Goal: Transaction & Acquisition: Purchase product/service

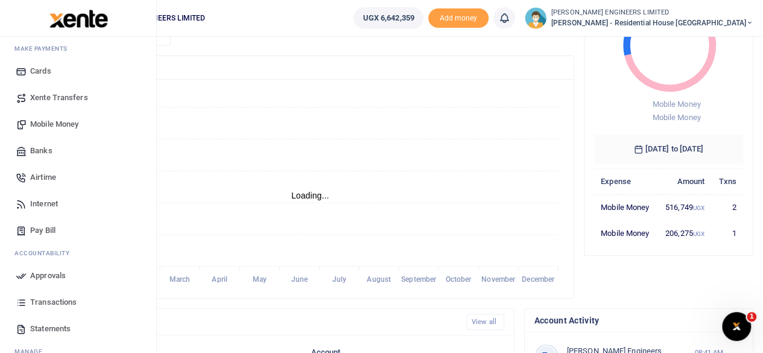
click at [52, 122] on span "Mobile Money" at bounding box center [54, 124] width 48 height 12
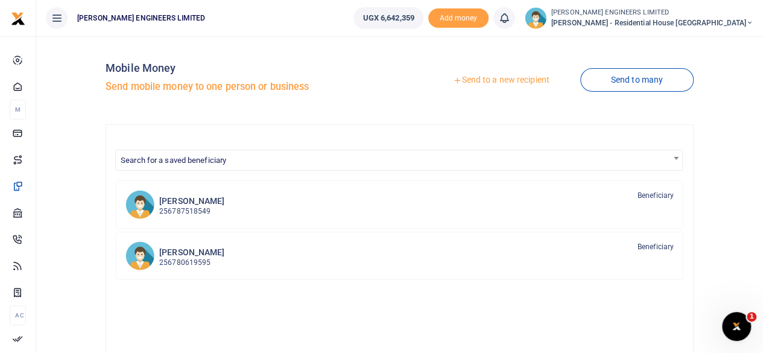
click at [490, 81] on link "Send to a new recipient" at bounding box center [500, 80] width 157 height 22
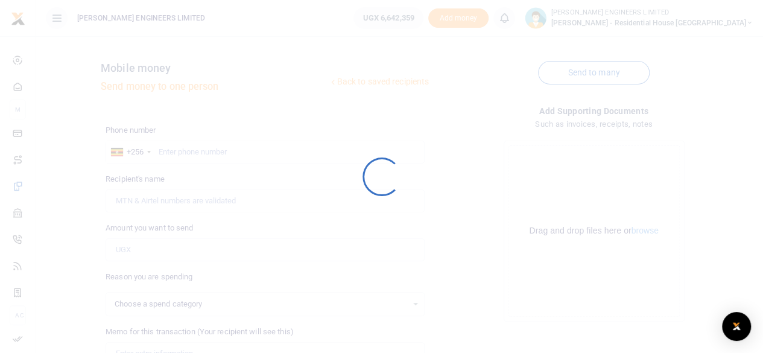
select select
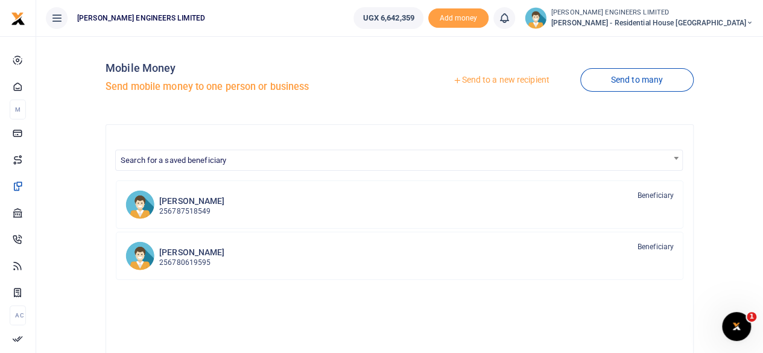
click at [485, 81] on link "Send to a new recipient" at bounding box center [500, 80] width 157 height 22
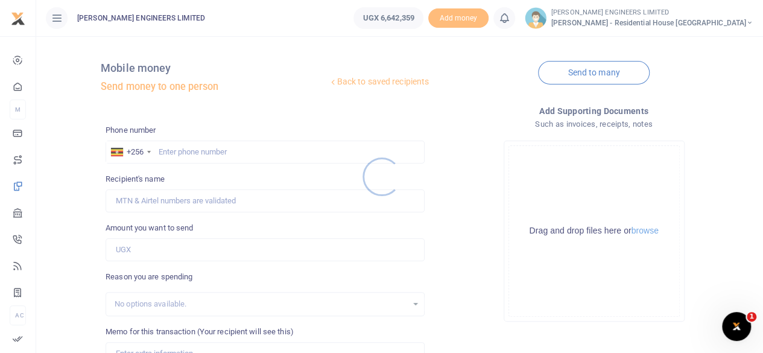
click at [182, 149] on div at bounding box center [381, 176] width 763 height 353
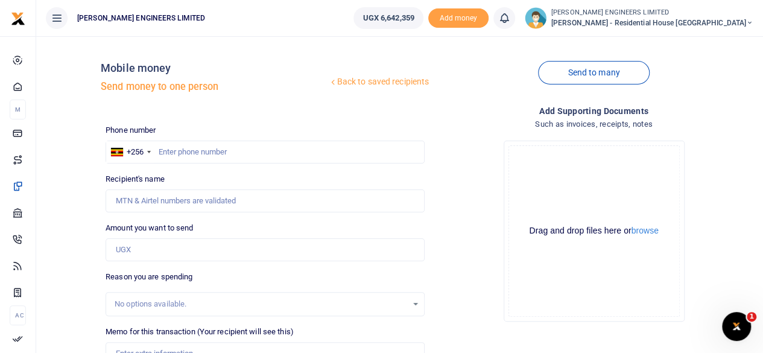
click at [749, 22] on icon at bounding box center [749, 23] width 7 height 8
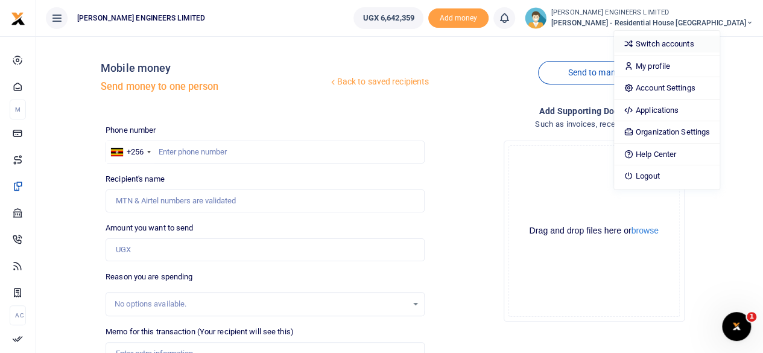
click at [703, 43] on link "Switch accounts" at bounding box center [667, 44] width 106 height 17
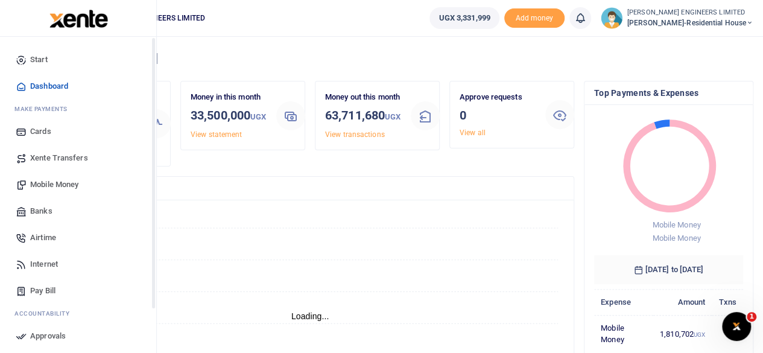
scroll to position [10, 10]
click at [63, 185] on span "Mobile Money" at bounding box center [54, 185] width 48 height 12
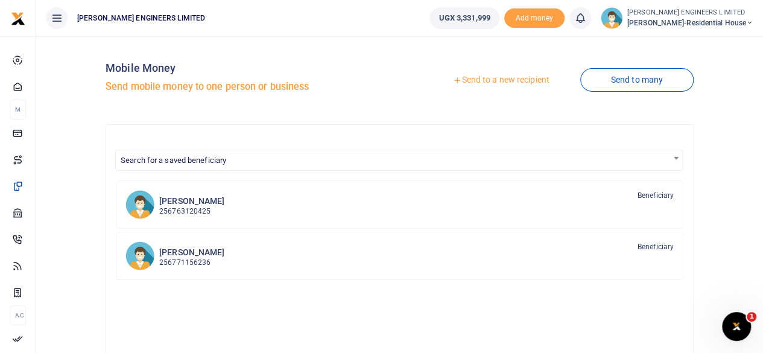
click at [480, 82] on link "Send to a new recipient" at bounding box center [500, 80] width 157 height 22
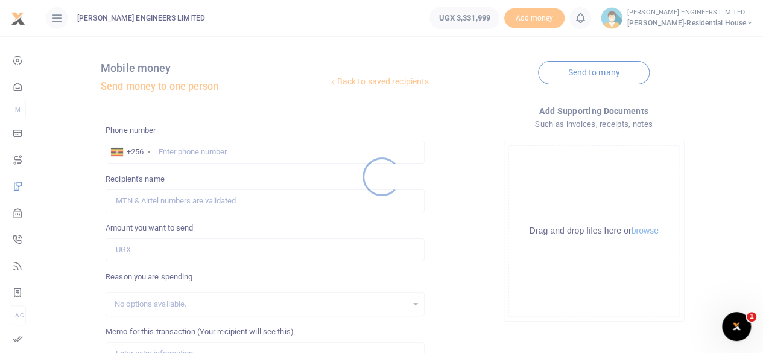
drag, startPoint x: 186, startPoint y: 147, endPoint x: 183, endPoint y: 154, distance: 7.1
click at [185, 150] on div at bounding box center [381, 176] width 763 height 353
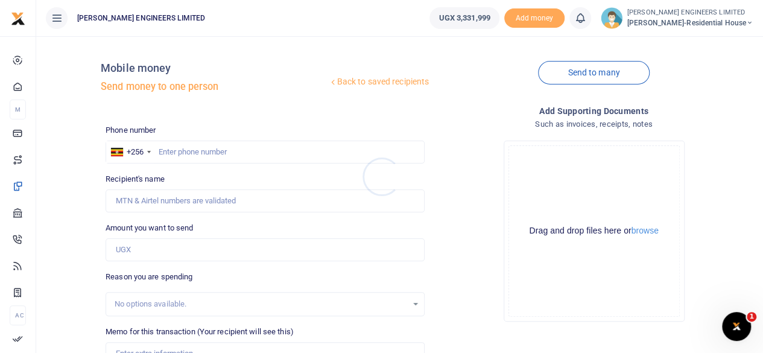
click at [180, 153] on div at bounding box center [381, 176] width 763 height 353
click at [191, 155] on input "text" at bounding box center [265, 152] width 319 height 23
type input "779869761"
type input "[PERSON_NAME]"
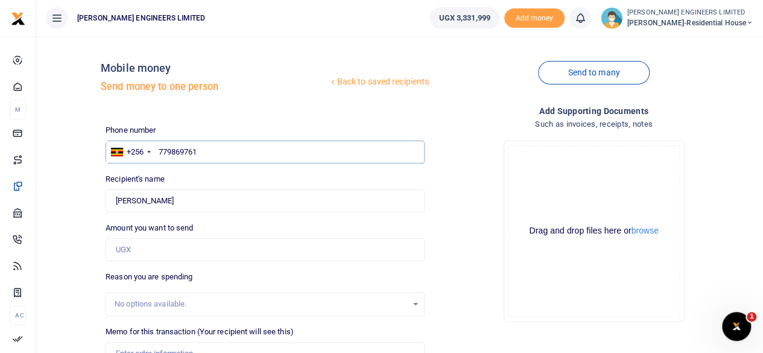
type input "779869761"
click at [126, 249] on input "Amount you want to send" at bounding box center [265, 249] width 319 height 23
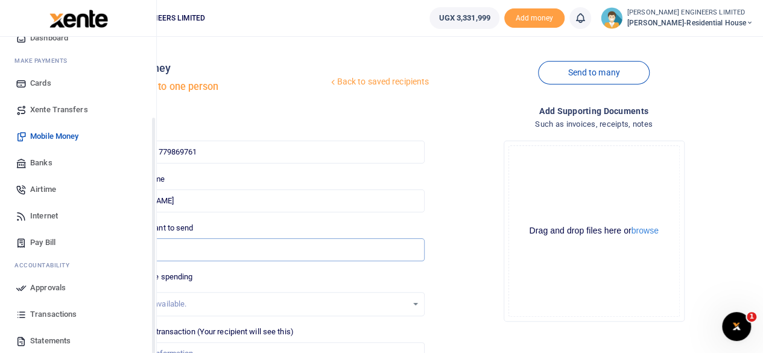
scroll to position [104, 0]
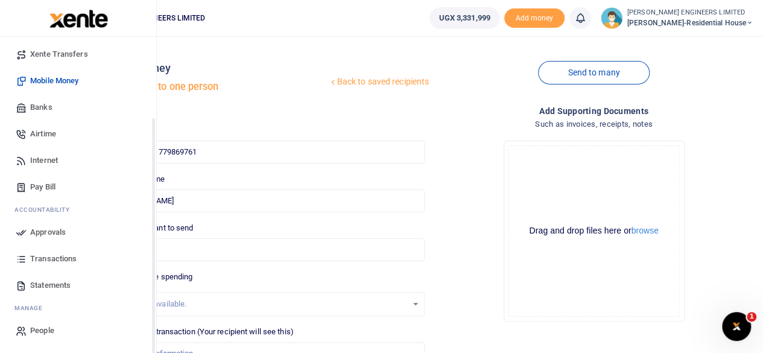
click at [54, 256] on span "Transactions" at bounding box center [53, 259] width 46 height 12
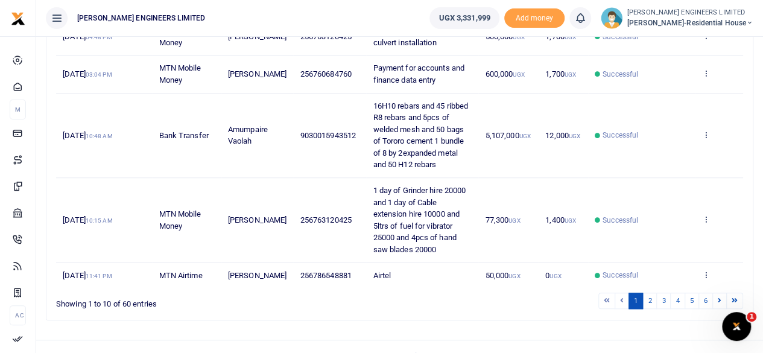
scroll to position [457, 0]
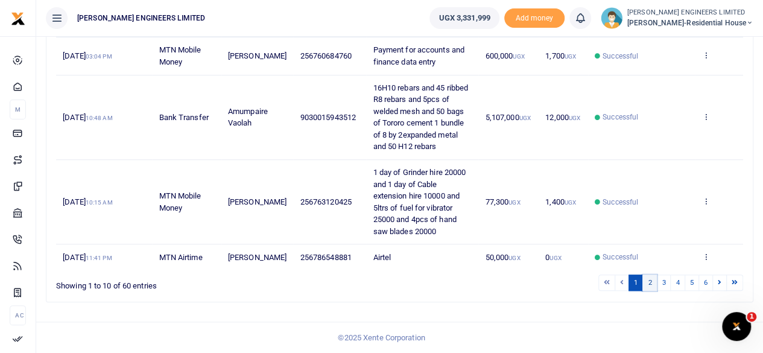
click at [651, 287] on link "2" at bounding box center [649, 282] width 14 height 16
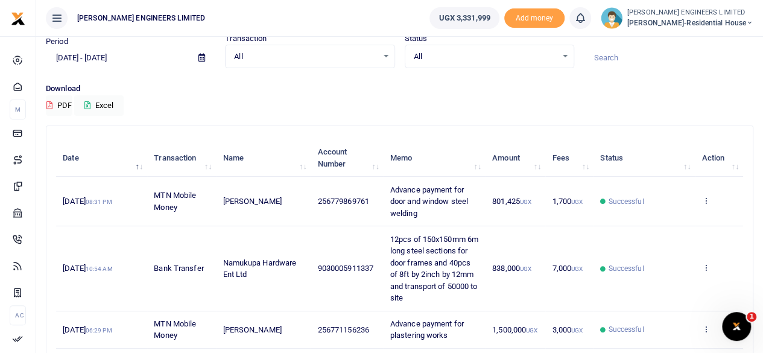
scroll to position [0, 0]
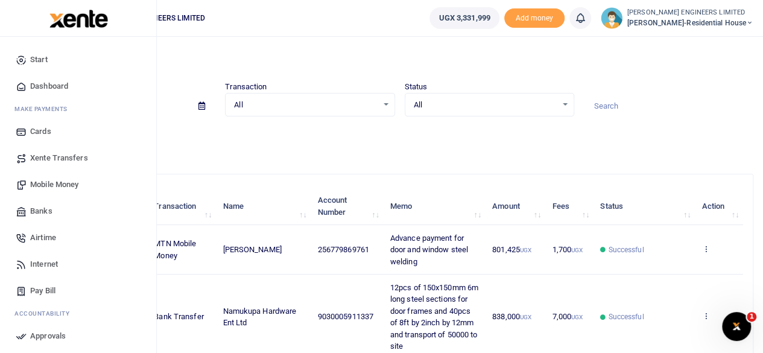
click at [50, 183] on span "Mobile Money" at bounding box center [54, 185] width 48 height 12
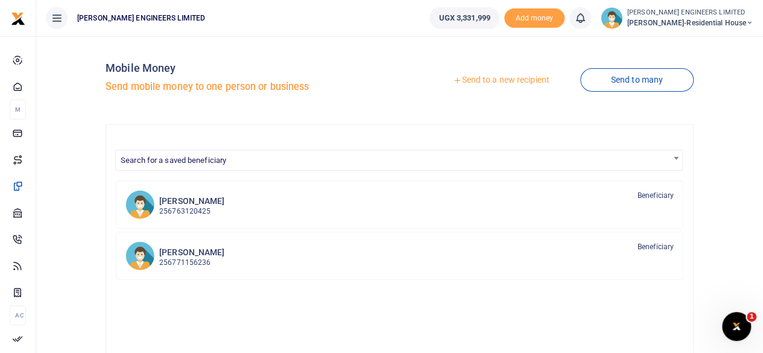
click at [484, 81] on link "Send to a new recipient" at bounding box center [500, 80] width 157 height 22
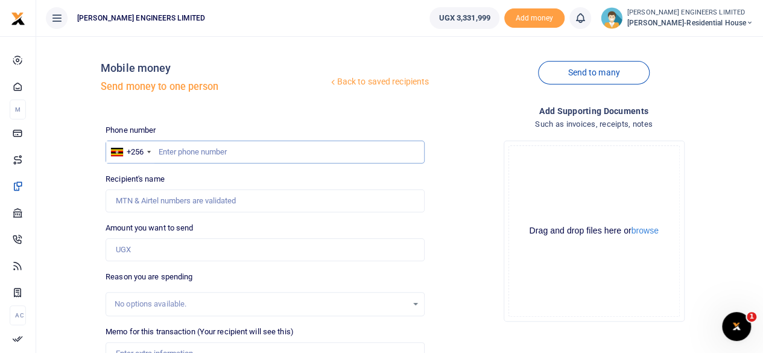
click at [173, 149] on input "text" at bounding box center [265, 152] width 319 height 23
type input "779869761"
type input "Eddie Mwebaze"
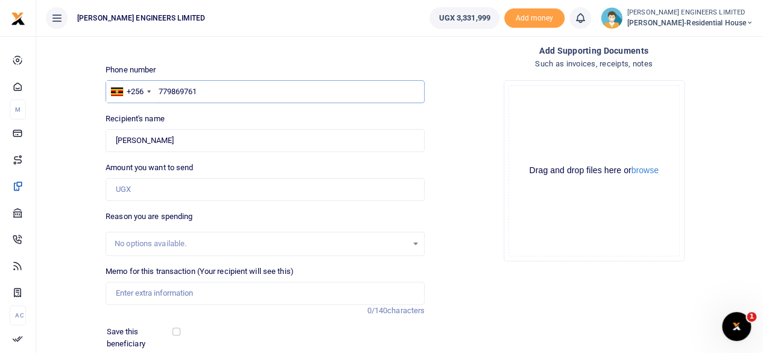
type input "779869761"
click at [131, 188] on input "Amount you want to send" at bounding box center [265, 189] width 319 height 23
type input "500,000"
drag, startPoint x: 134, startPoint y: 290, endPoint x: 150, endPoint y: 284, distance: 17.0
click at [134, 290] on input "Memo for this transaction (Your recipient will see this)" at bounding box center [265, 293] width 319 height 23
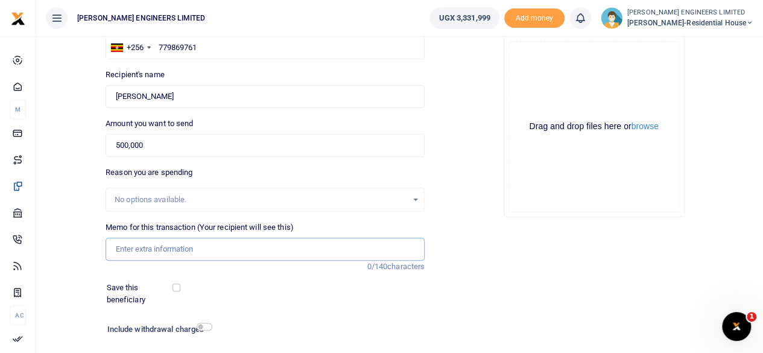
scroll to position [121, 0]
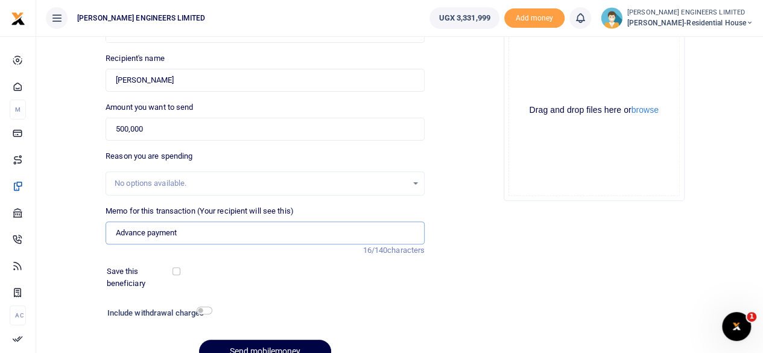
click at [217, 236] on input "Advance payment" at bounding box center [265, 232] width 319 height 23
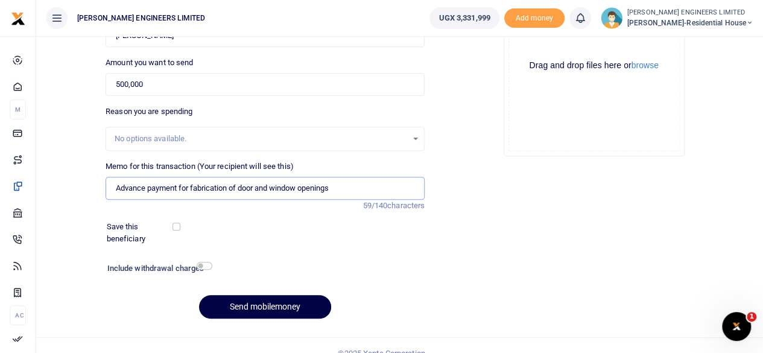
scroll to position [180, 0]
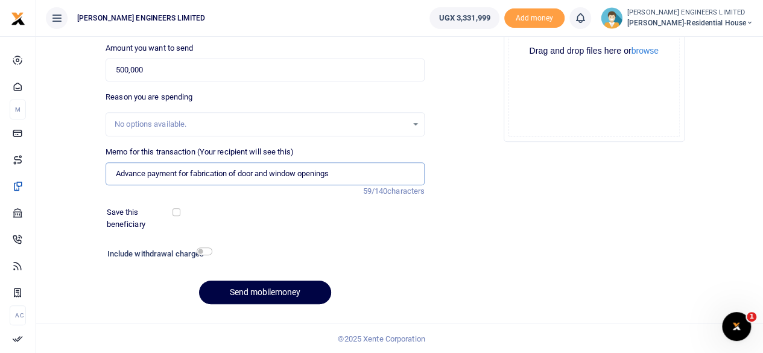
type input "Advance payment for fabrication of door and window openings"
click at [207, 252] on input "checkbox" at bounding box center [205, 251] width 16 height 8
checkbox input "true"
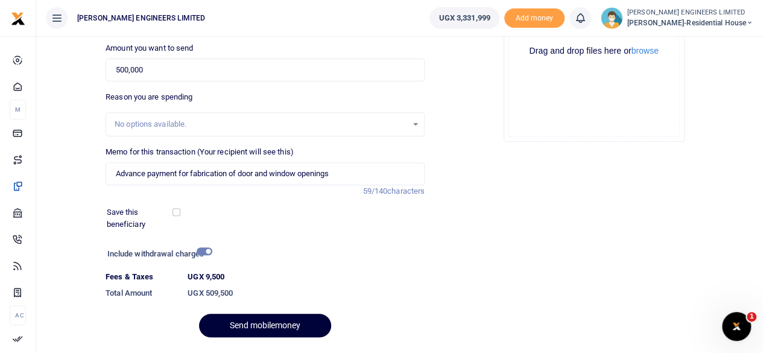
click at [284, 325] on button "Send mobilemoney" at bounding box center [265, 326] width 132 height 24
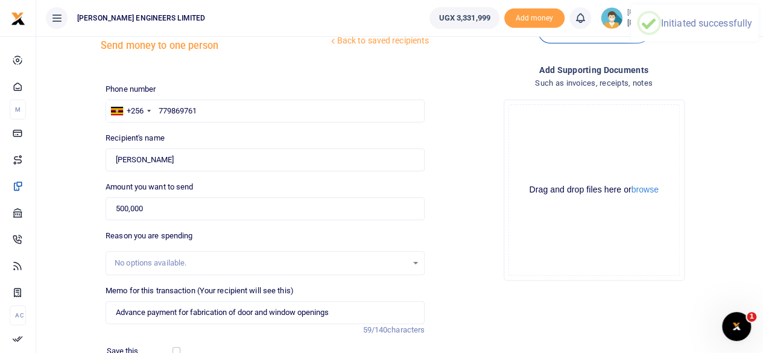
scroll to position [0, 0]
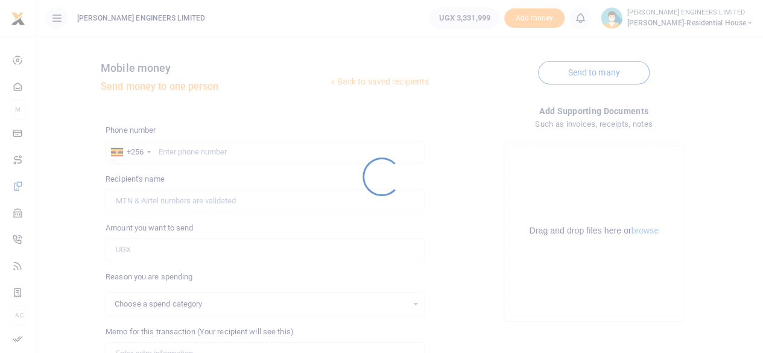
select select
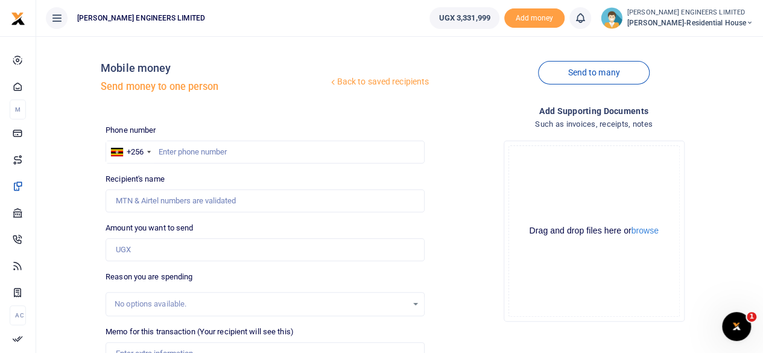
click at [585, 21] on icon at bounding box center [580, 17] width 12 height 13
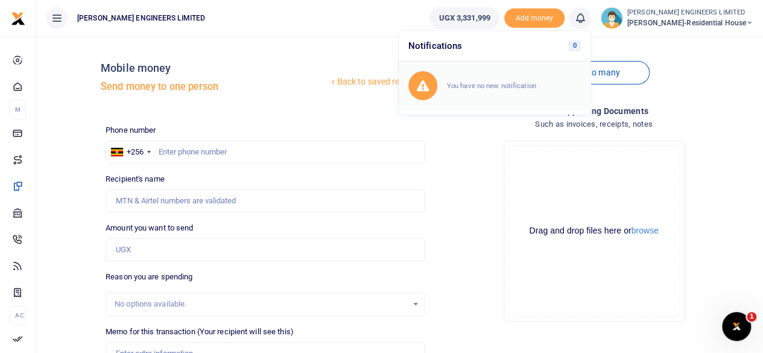
click at [493, 85] on small "You have no new notification" at bounding box center [491, 85] width 89 height 8
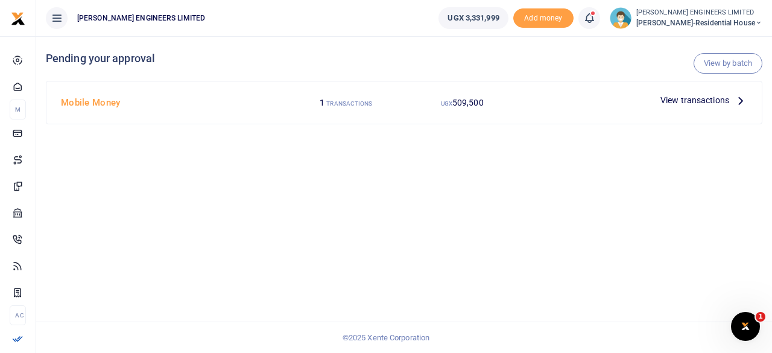
click at [675, 101] on span "View transactions" at bounding box center [695, 99] width 69 height 13
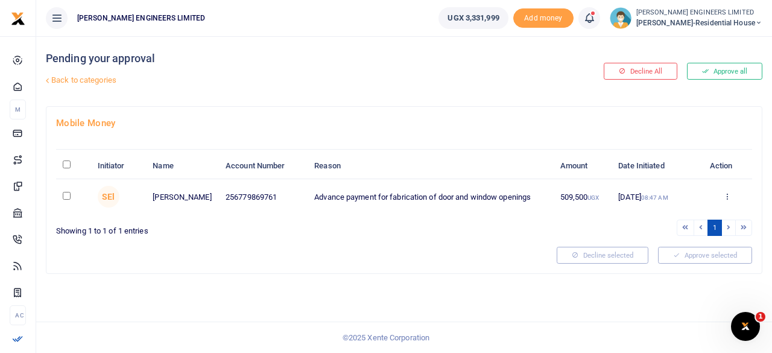
click at [66, 194] on input "checkbox" at bounding box center [67, 196] width 8 height 8
checkbox input "true"
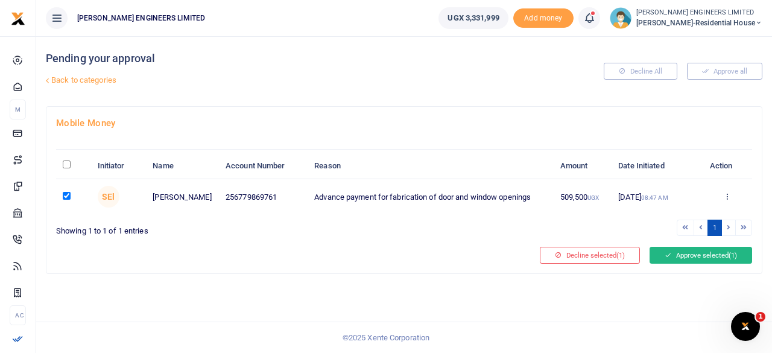
click at [696, 255] on button "Approve selected (1)" at bounding box center [701, 255] width 103 height 17
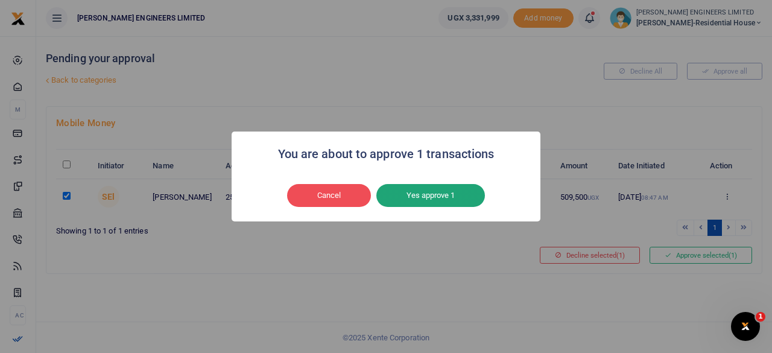
click at [457, 197] on button "Yes approve 1" at bounding box center [430, 195] width 109 height 23
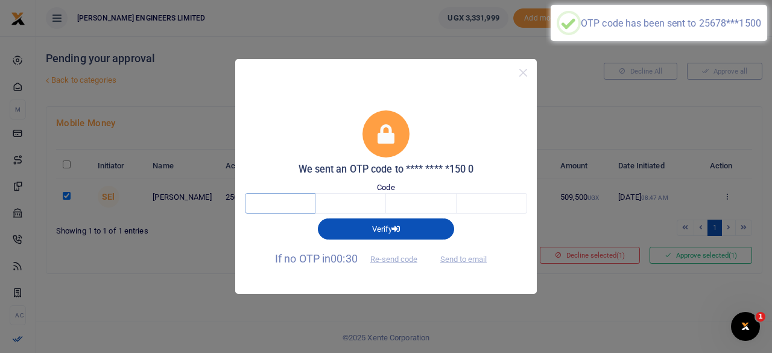
click at [291, 204] on input "text" at bounding box center [280, 203] width 71 height 21
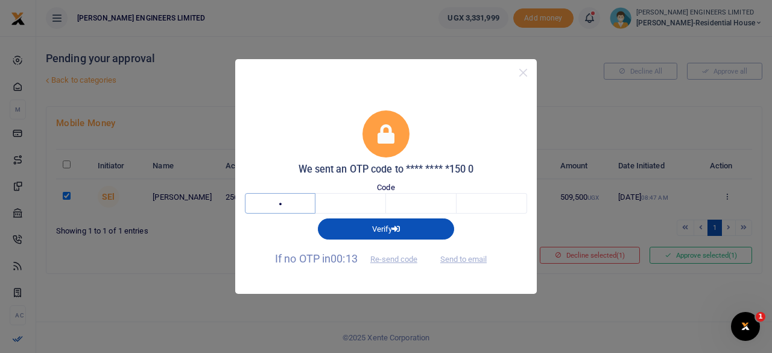
type input "4"
type input "0"
type input "3"
type input "8"
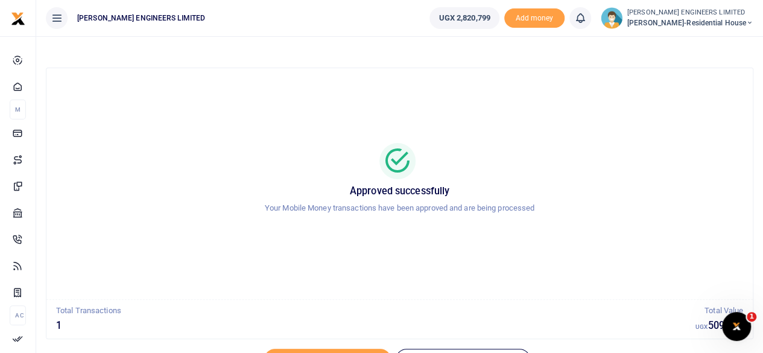
click at [750, 21] on icon at bounding box center [749, 23] width 7 height 8
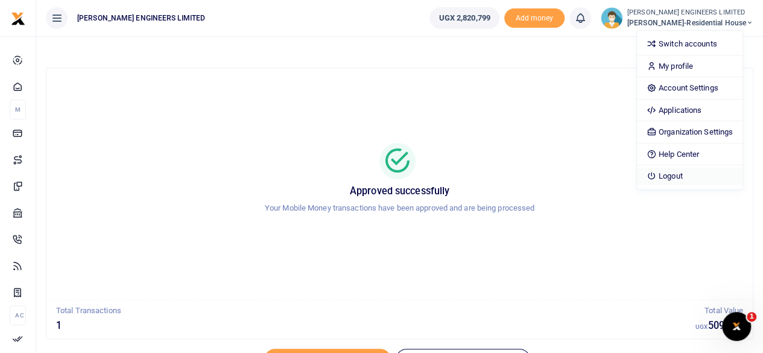
click at [681, 174] on link "Logout" at bounding box center [690, 176] width 106 height 17
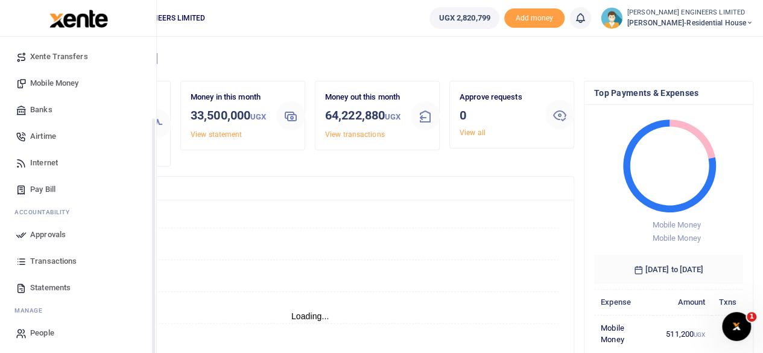
scroll to position [104, 0]
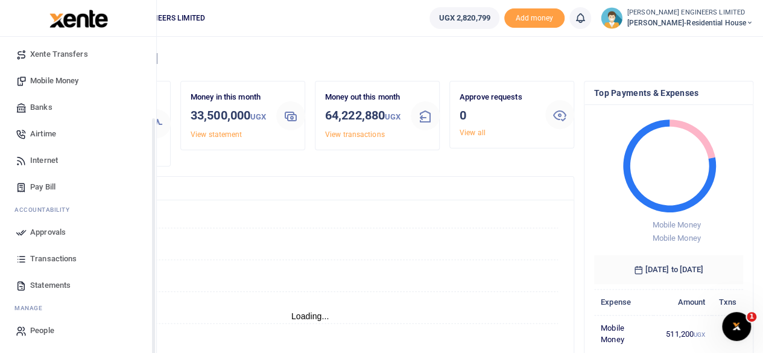
click at [51, 256] on span "Transactions" at bounding box center [53, 259] width 46 height 12
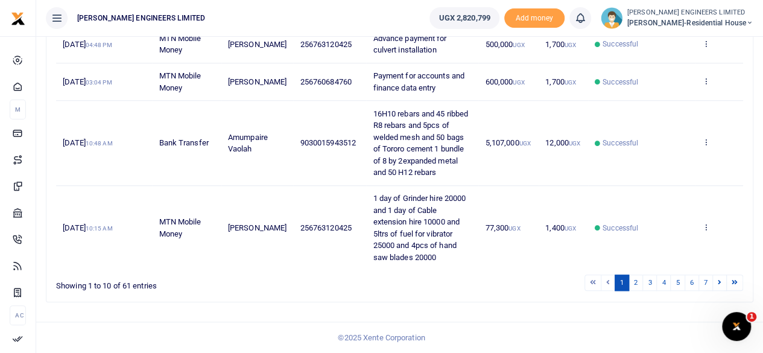
scroll to position [480, 0]
click at [637, 283] on link "2" at bounding box center [636, 282] width 14 height 16
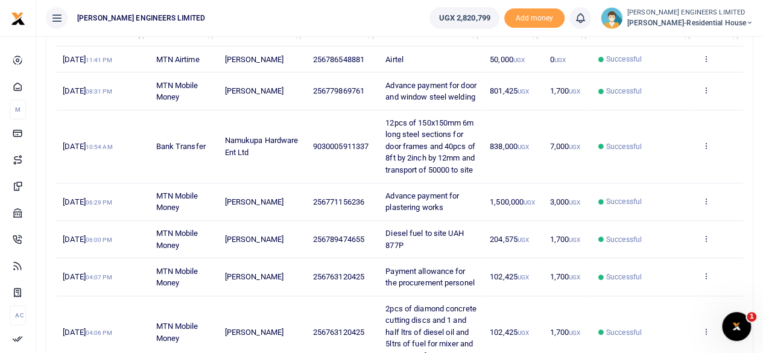
scroll to position [0, 0]
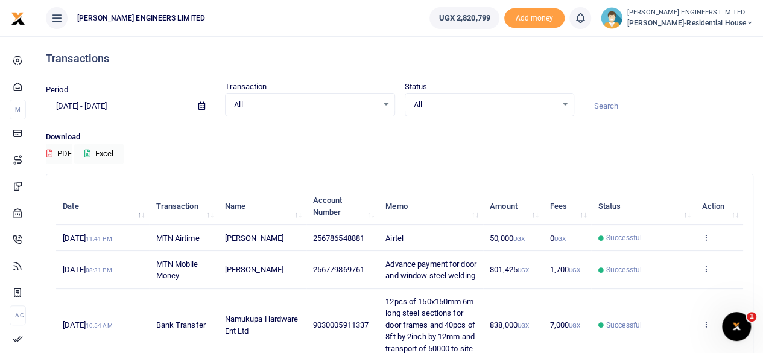
click at [749, 21] on icon at bounding box center [749, 23] width 7 height 8
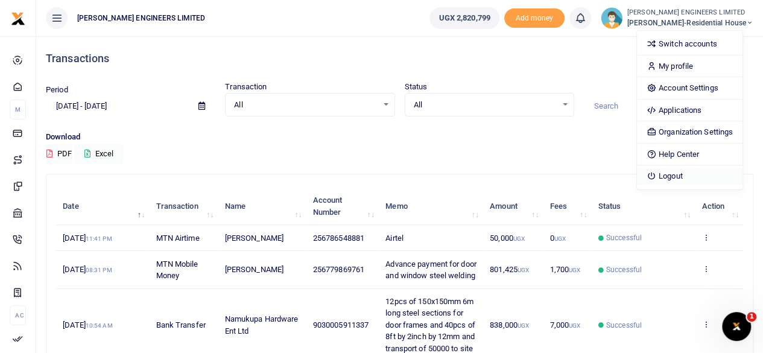
click at [685, 178] on link "Logout" at bounding box center [690, 176] width 106 height 17
